Goal: Navigation & Orientation: Find specific page/section

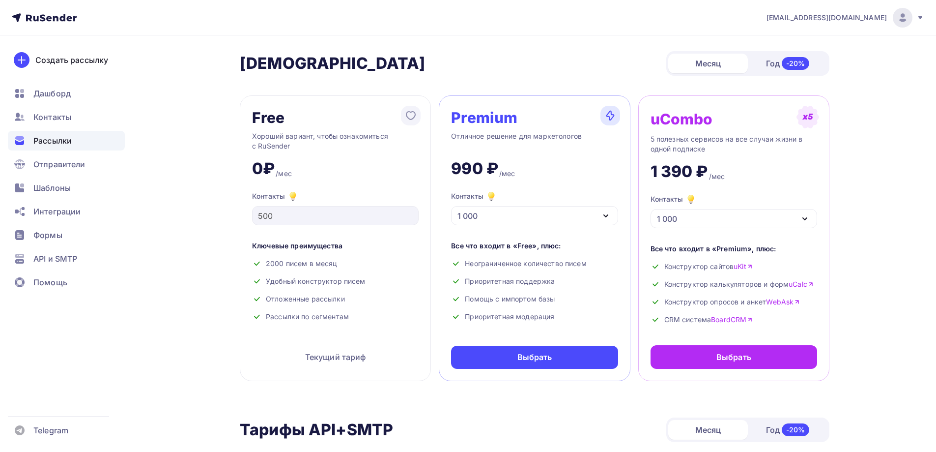
click at [63, 141] on span "Рассылки" at bounding box center [52, 141] width 38 height 12
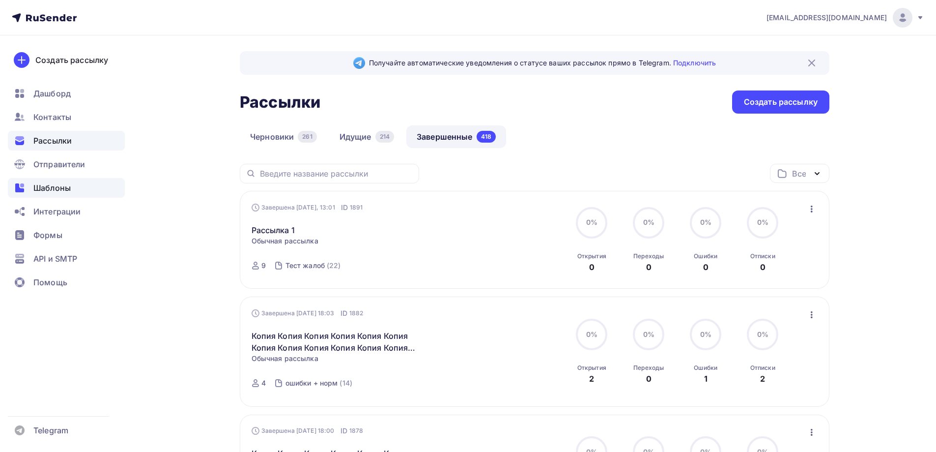
click at [59, 191] on span "Шаблоны" at bounding box center [51, 188] width 37 height 12
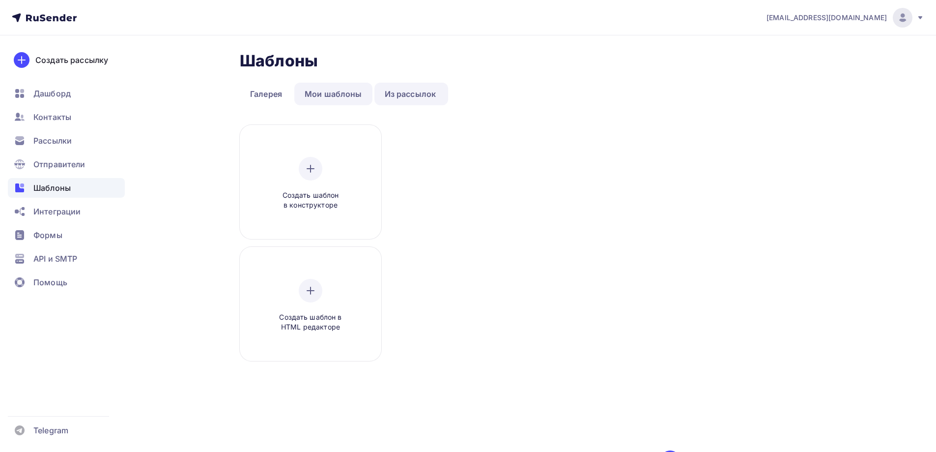
click at [350, 95] on link "Мои шаблоны" at bounding box center [333, 94] width 78 height 23
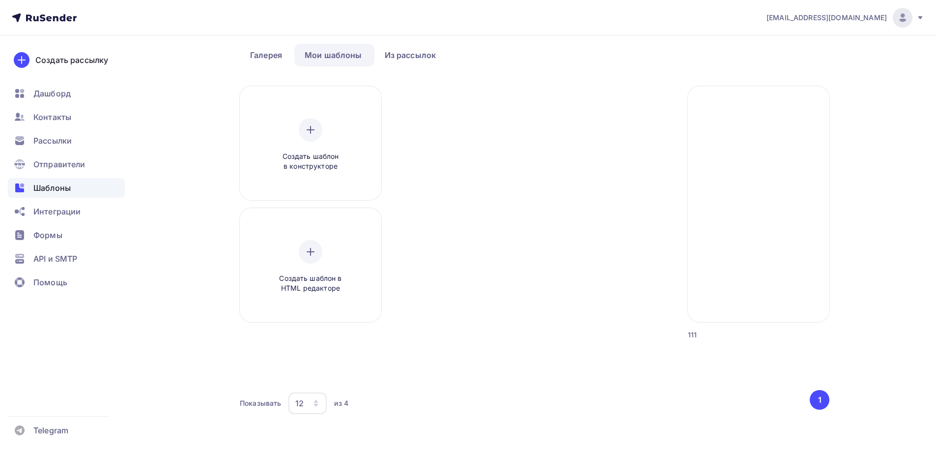
scroll to position [53, 0]
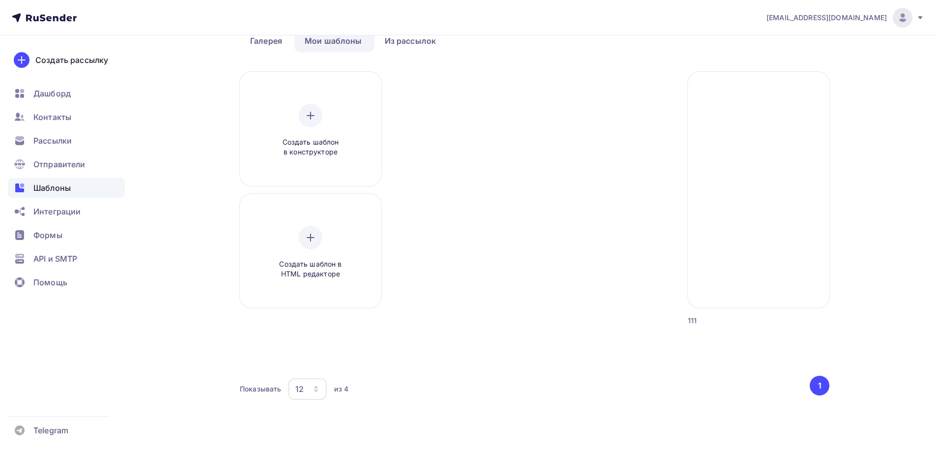
click at [638, 247] on div at bounding box center [610, 199] width 142 height 254
click at [454, 187] on div at bounding box center [460, 199] width 142 height 254
click at [460, 188] on div at bounding box center [460, 199] width 142 height 254
click at [270, 39] on link "Галерея" at bounding box center [266, 40] width 53 height 23
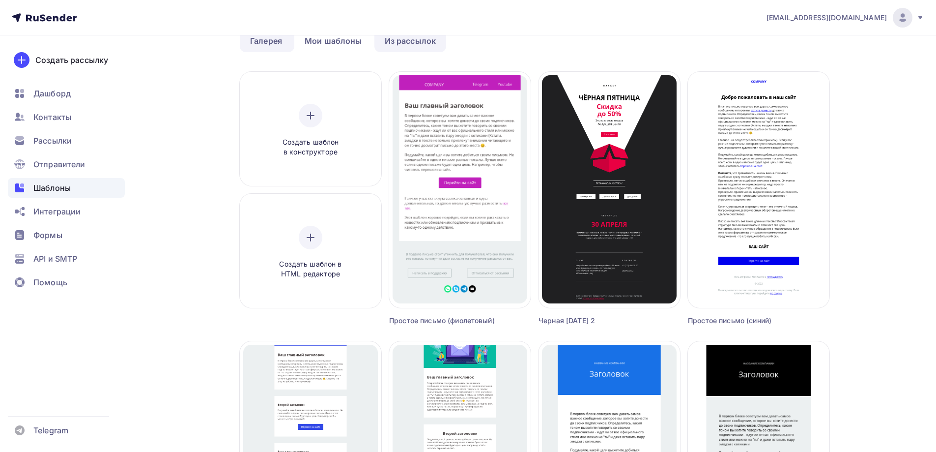
drag, startPoint x: 487, startPoint y: 40, endPoint x: 404, endPoint y: 43, distance: 82.6
click at [487, 40] on ul "Галерея Мои шаблоны Из рассылок" at bounding box center [535, 40] width 590 height 23
click at [286, 40] on link "Галерея" at bounding box center [266, 40] width 53 height 23
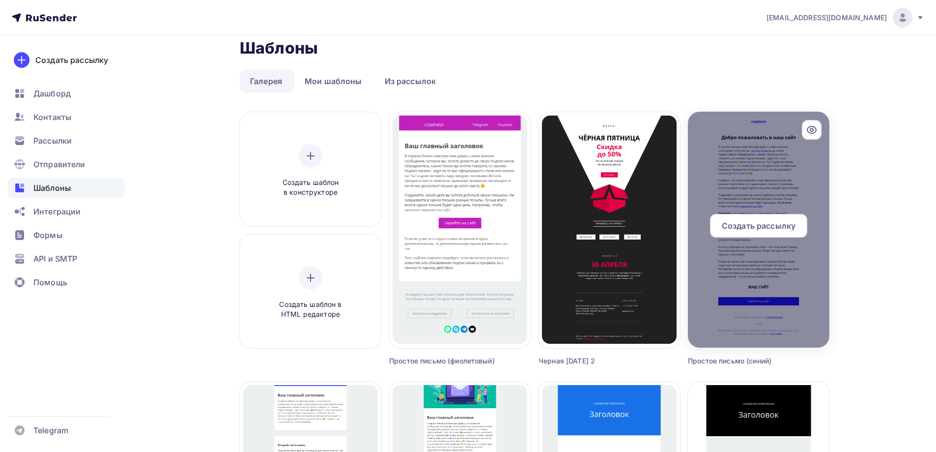
scroll to position [0, 0]
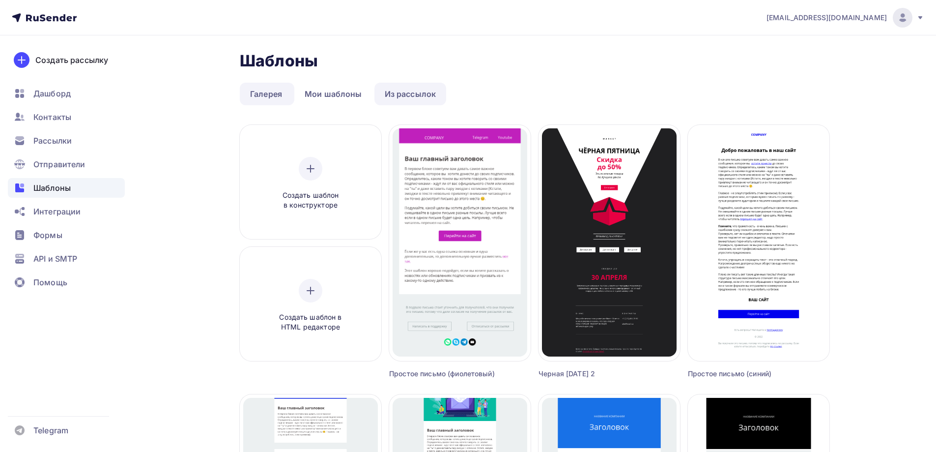
click at [413, 98] on link "Из рассылок" at bounding box center [410, 94] width 72 height 23
click at [410, 92] on link "Из рассылок" at bounding box center [410, 94] width 72 height 23
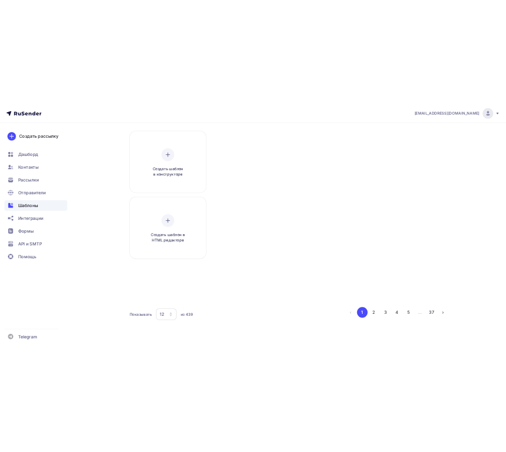
scroll to position [72, 0]
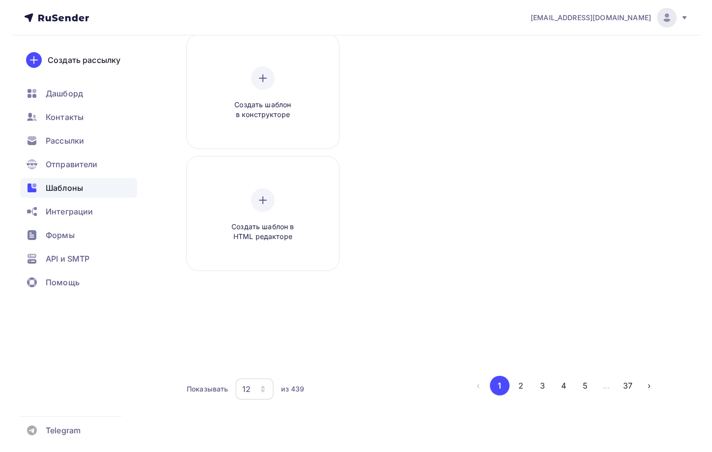
scroll to position [41, 0]
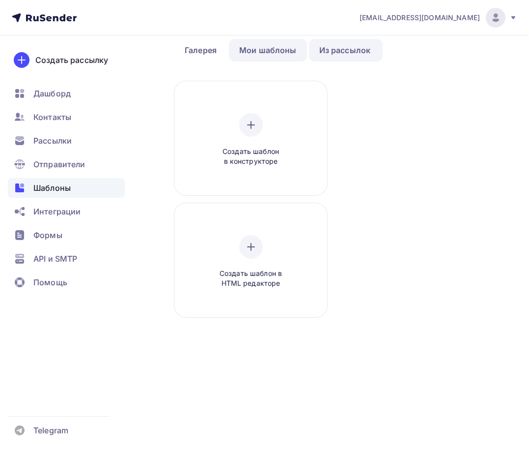
click at [237, 46] on link "Мои шаблоны" at bounding box center [268, 50] width 78 height 23
click at [263, 47] on link "Мои шаблоны" at bounding box center [268, 50] width 78 height 23
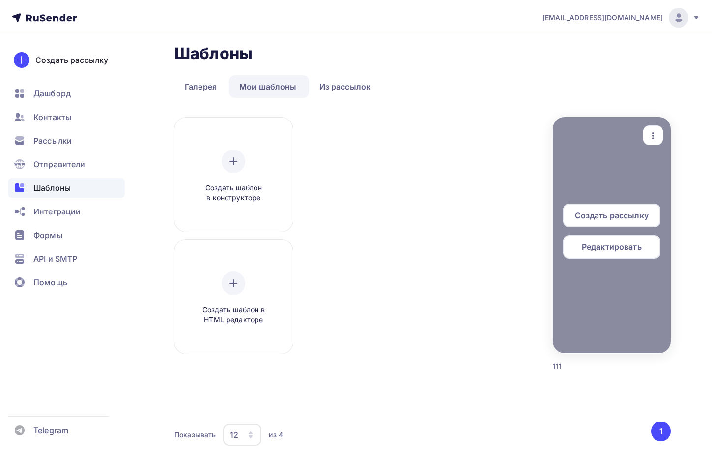
scroll to position [0, 0]
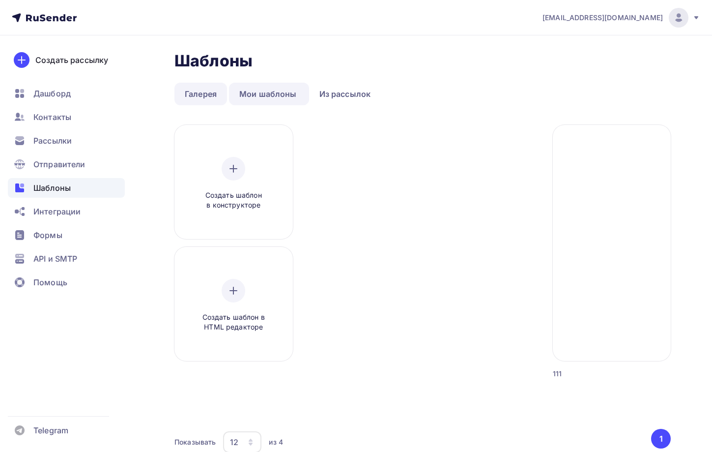
click at [196, 97] on link "Галерея" at bounding box center [200, 94] width 53 height 23
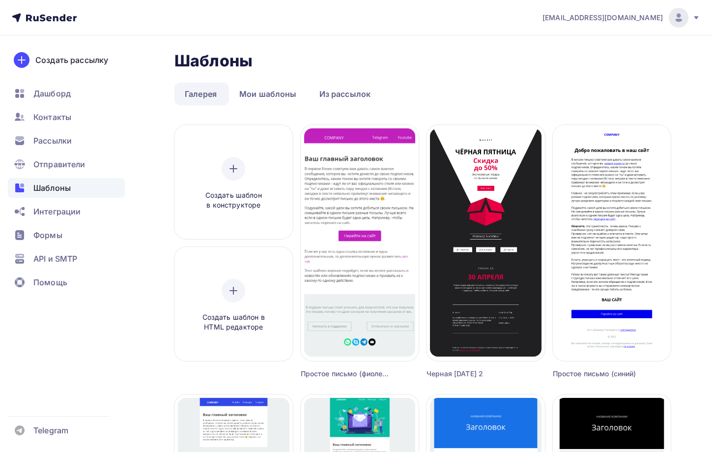
click at [197, 94] on link "Галерея" at bounding box center [200, 94] width 53 height 23
click at [267, 96] on link "Мои шаблоны" at bounding box center [268, 94] width 78 height 23
click at [277, 97] on link "Мои шаблоны" at bounding box center [268, 94] width 78 height 23
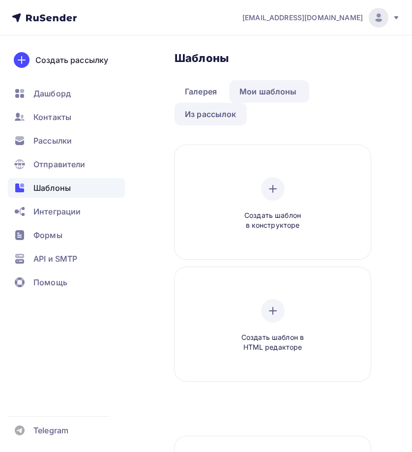
click at [209, 112] on link "Из рассылок" at bounding box center [210, 114] width 72 height 23
click at [220, 122] on link "Из рассылок" at bounding box center [210, 114] width 72 height 23
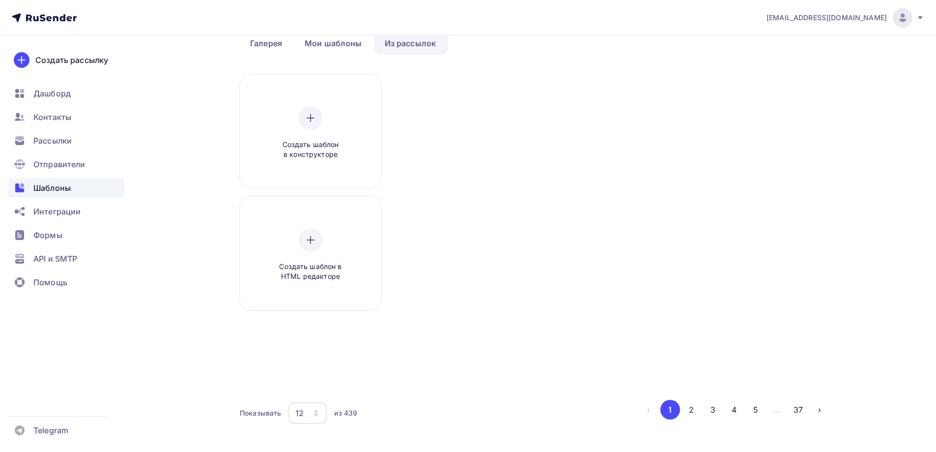
scroll to position [75, 0]
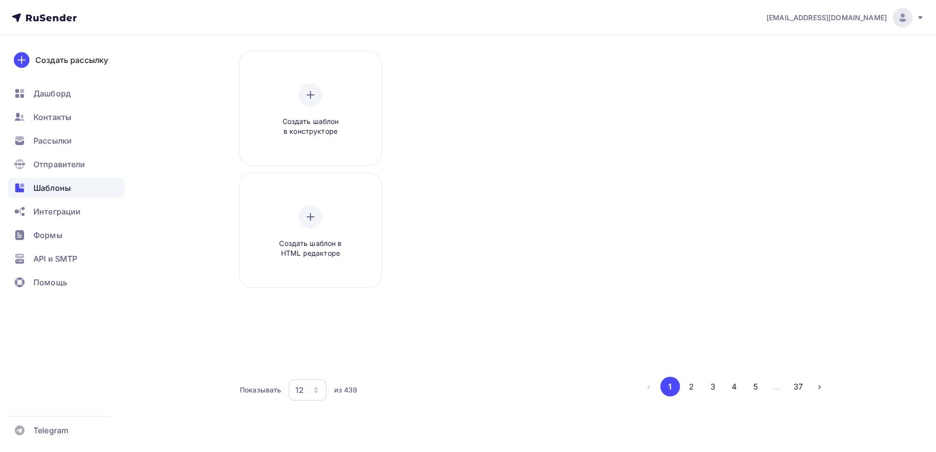
scroll to position [75, 0]
